Goal: Task Accomplishment & Management: Manage account settings

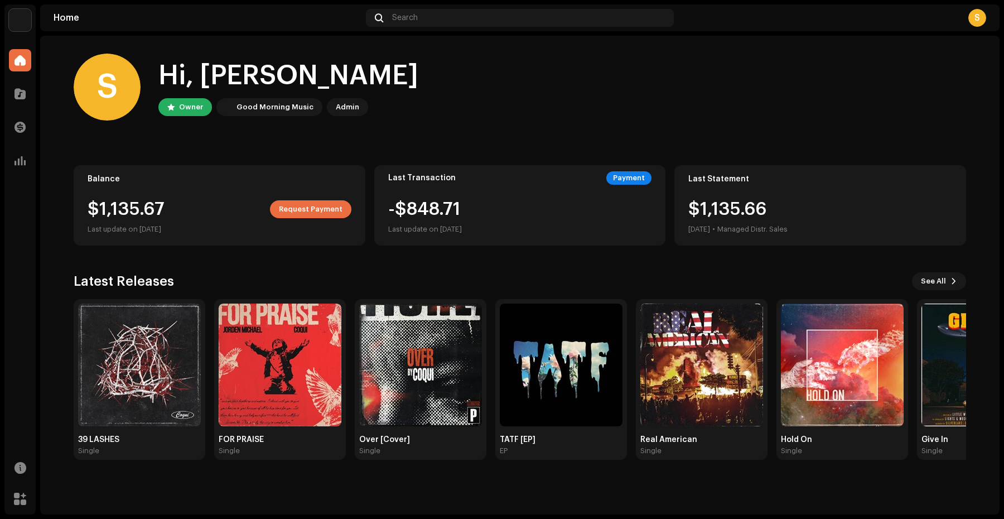
click at [158, 203] on div "$1,135.67 Request Payment" at bounding box center [220, 209] width 264 height 18
click at [297, 213] on span "Request Payment" at bounding box center [311, 209] width 64 height 22
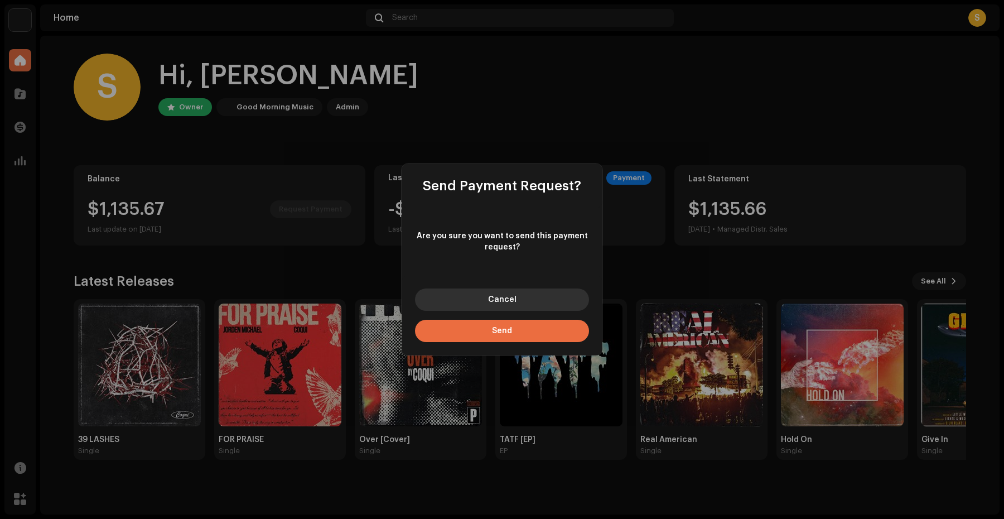
click at [473, 295] on button "Cancel" at bounding box center [502, 299] width 174 height 22
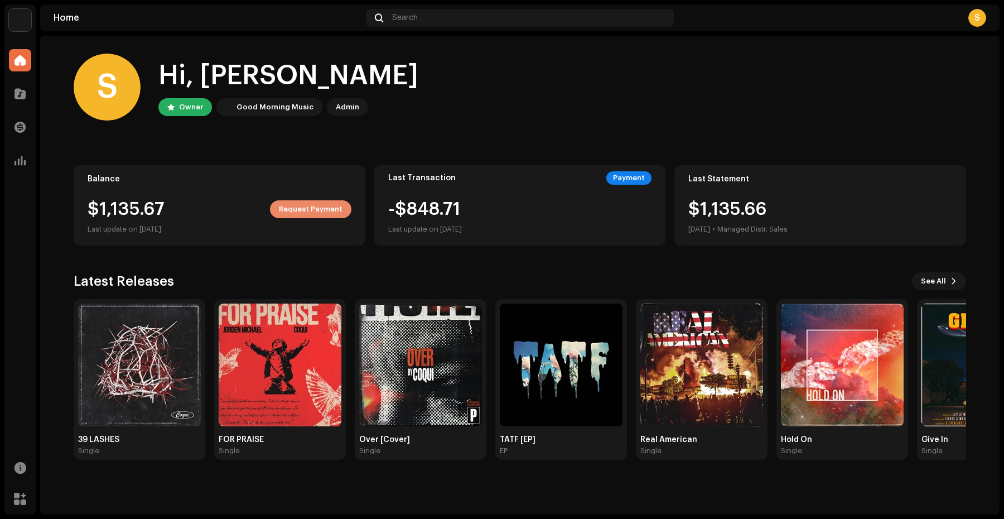
click at [327, 208] on span "Request Payment" at bounding box center [311, 209] width 64 height 22
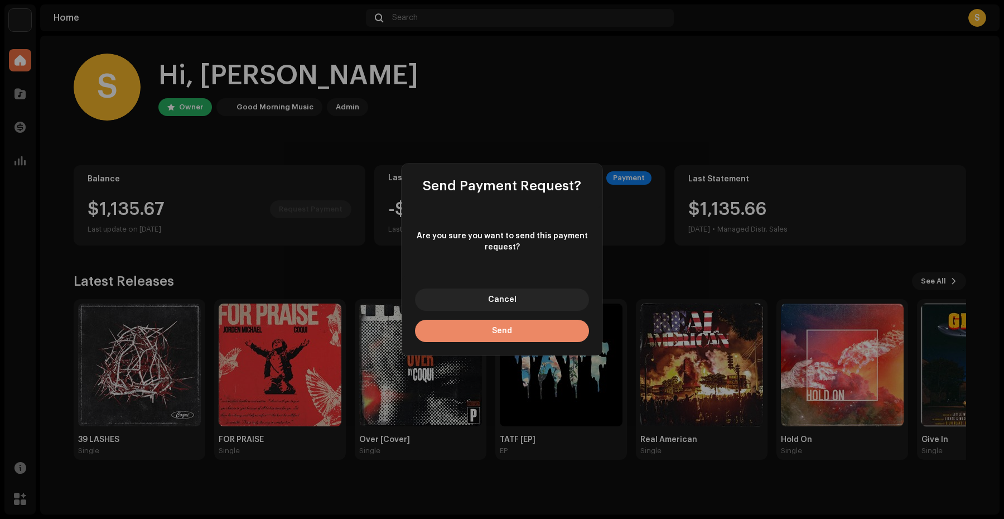
click at [454, 327] on button "Send" at bounding box center [502, 331] width 174 height 22
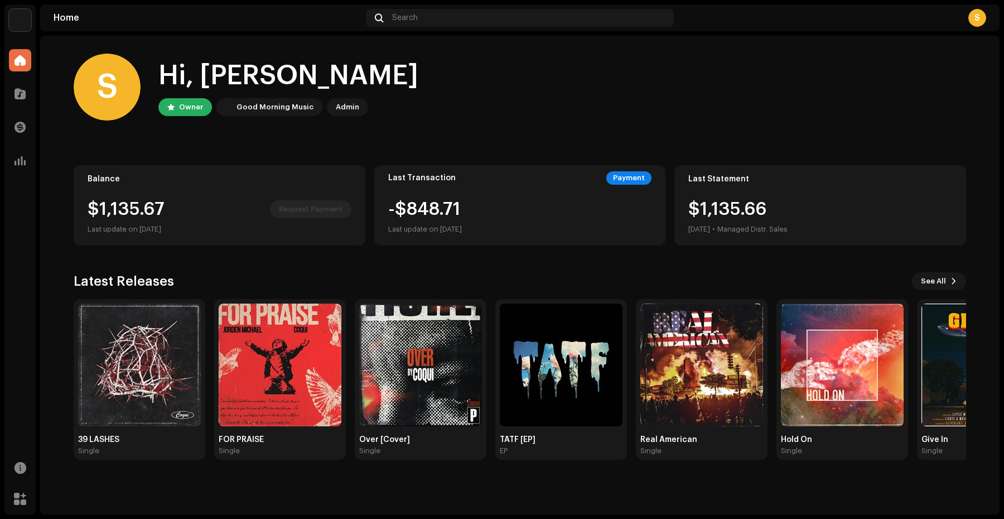
click at [413, 207] on div "-$848.71 Last update on [DATE]" at bounding box center [425, 218] width 74 height 36
click at [21, 126] on span at bounding box center [20, 127] width 11 height 9
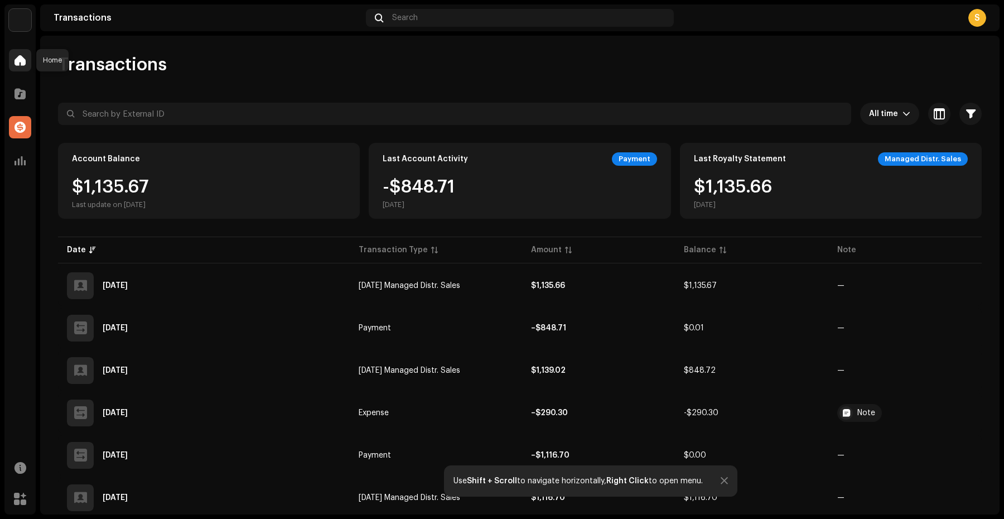
click at [21, 65] on span at bounding box center [20, 60] width 11 height 9
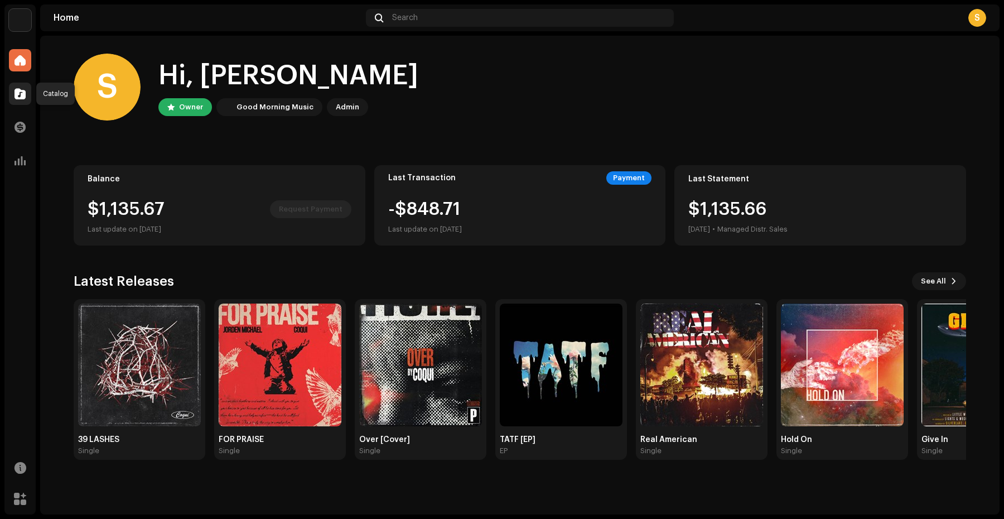
click at [23, 84] on div at bounding box center [20, 94] width 22 height 22
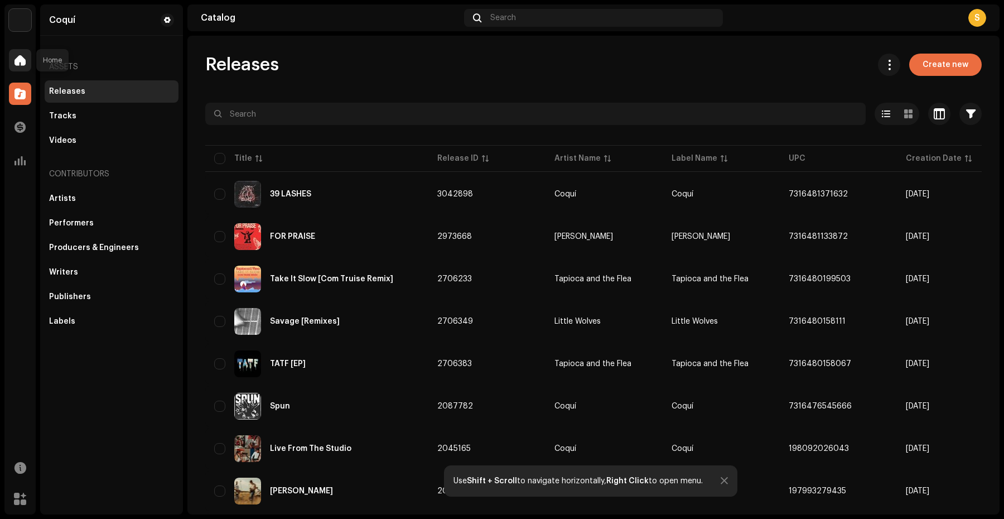
click at [20, 65] on span at bounding box center [20, 60] width 11 height 9
